Goal: Information Seeking & Learning: Learn about a topic

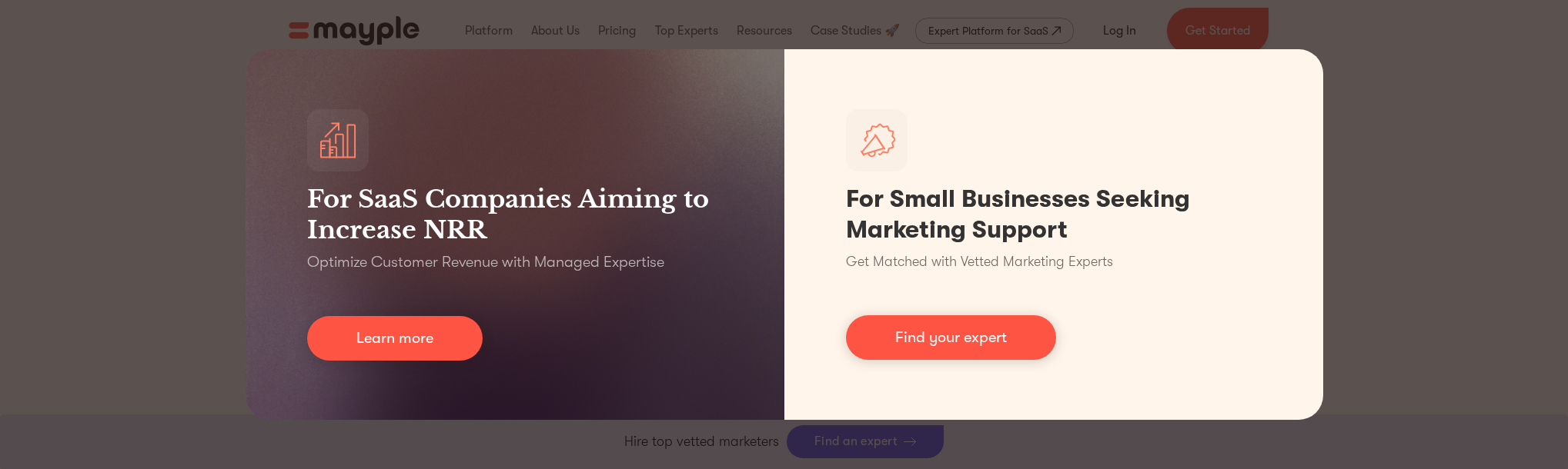
scroll to position [954, 0]
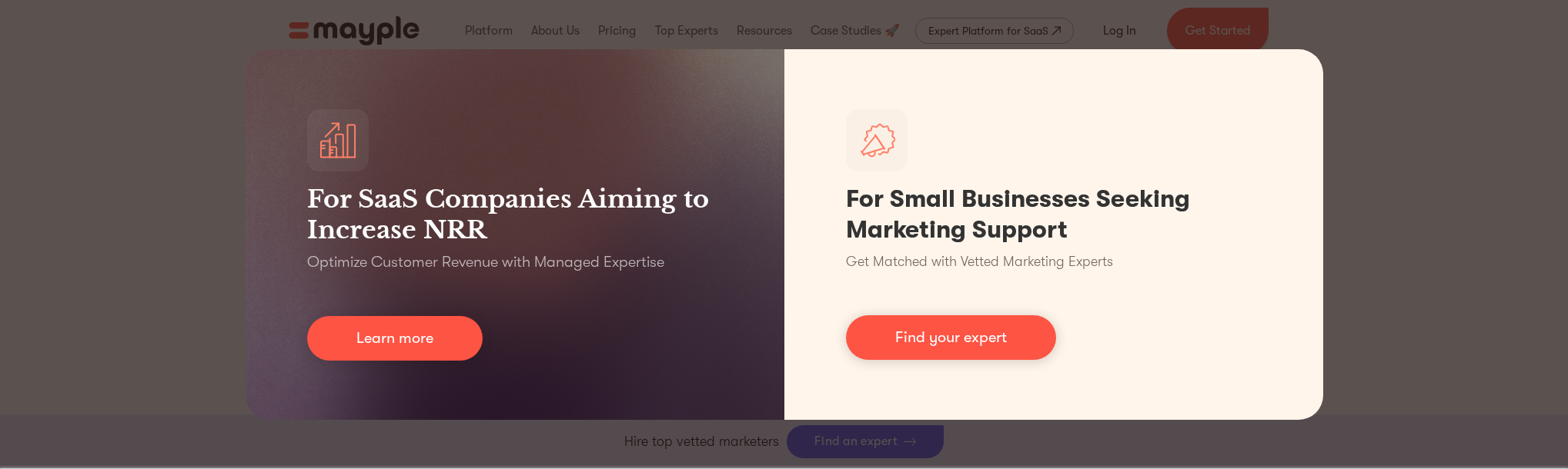
click at [1398, 106] on div "For SaaS Companies Aiming to Increase NRR Optimize Customer Revenue with Manage…" at bounding box center [784, 234] width 1568 height 469
click at [236, 56] on div "For SaaS Companies Aiming to Increase NRR Optimize Customer Revenue with Manage…" at bounding box center [784, 234] width 1568 height 469
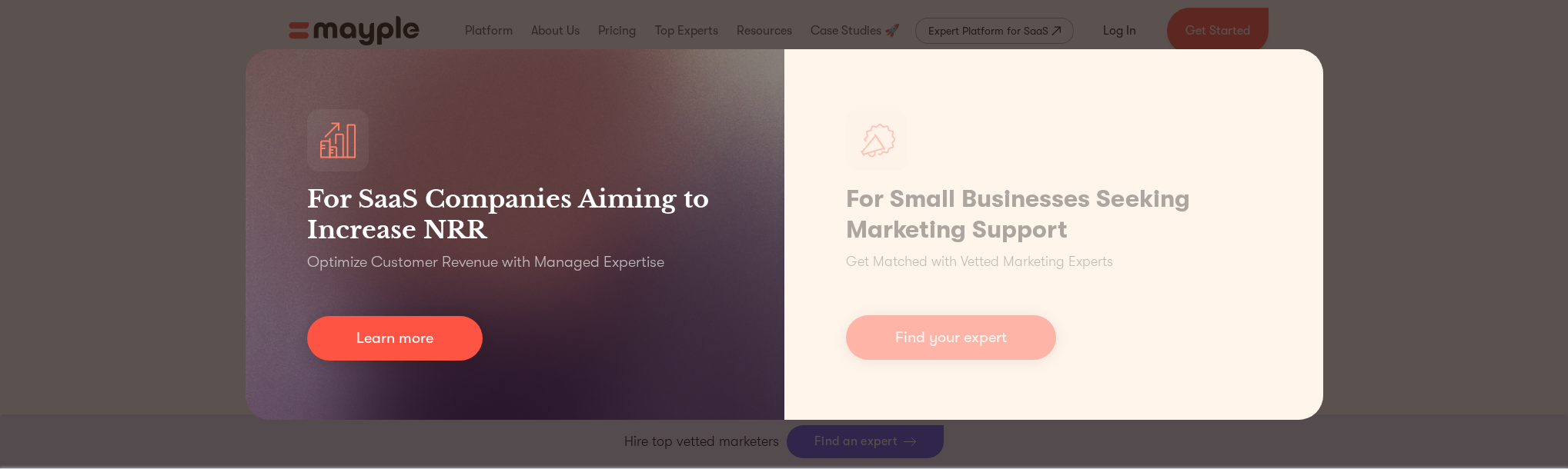
click at [477, 354] on div "For SaaS Companies Aiming to Increase NRR Optimize Customer Revenue with Manage…" at bounding box center [515, 234] width 538 height 371
click at [469, 351] on link "Learn more" at bounding box center [395, 338] width 176 height 44
